Goal: Information Seeking & Learning: Learn about a topic

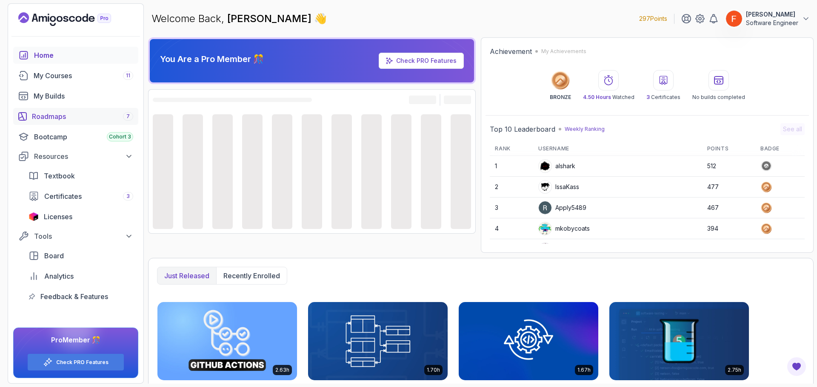
click at [62, 115] on div "Roadmaps 7" at bounding box center [82, 116] width 101 height 10
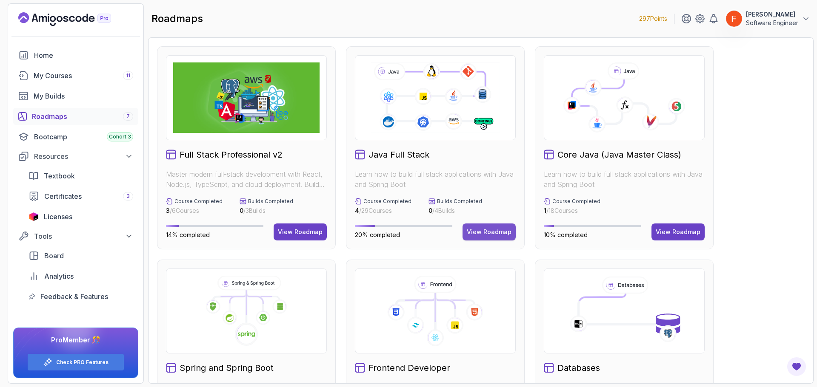
click at [494, 235] on div "View Roadmap" at bounding box center [489, 232] width 45 height 9
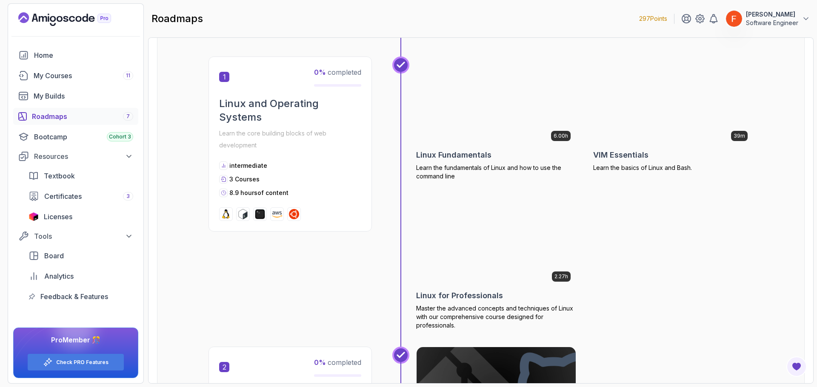
scroll to position [255, 0]
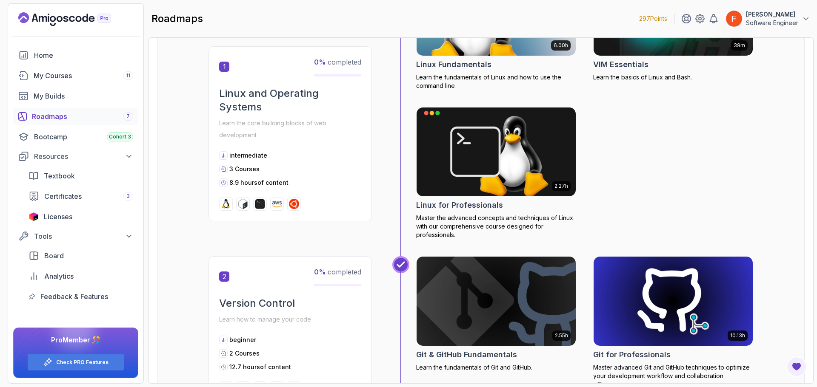
drag, startPoint x: 493, startPoint y: 199, endPoint x: 489, endPoint y: 199, distance: 4.3
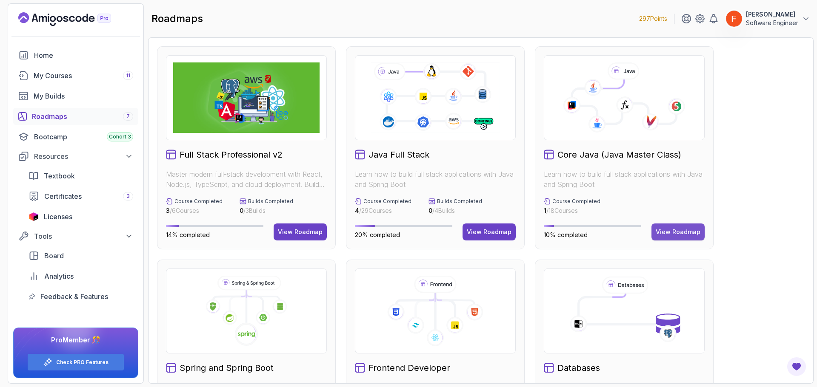
click at [674, 233] on div "View Roadmap" at bounding box center [677, 232] width 45 height 9
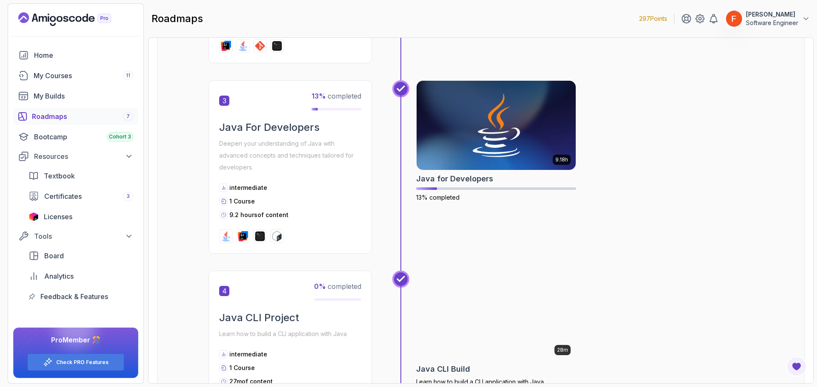
scroll to position [553, 0]
